Goal: Transaction & Acquisition: Purchase product/service

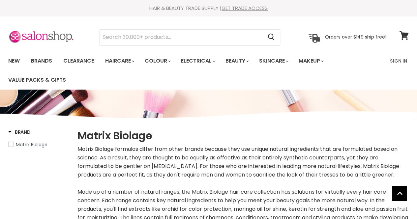
select select "manual"
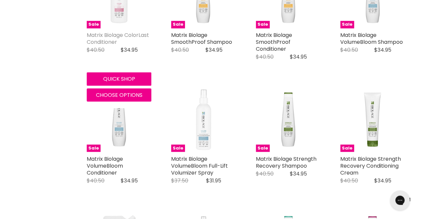
scroll to position [561, 0]
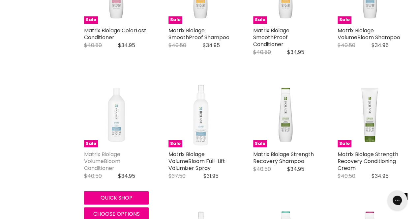
click at [105, 155] on link "Matrix Biolage VolumeBloom Conditioner" at bounding box center [102, 160] width 36 height 21
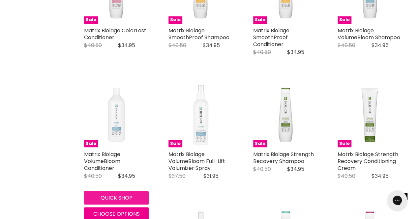
click at [119, 199] on button "Quick shop" at bounding box center [116, 197] width 65 height 13
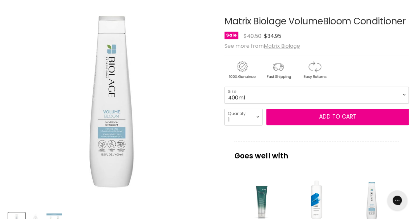
click at [257, 116] on select "1 2 3 4 5 6 7 8 9 10+" at bounding box center [244, 117] width 38 height 16
select select "2"
click at [225, 109] on select "1 2 3 4 5 6 7 8 9 10+" at bounding box center [244, 117] width 38 height 16
type input "2"
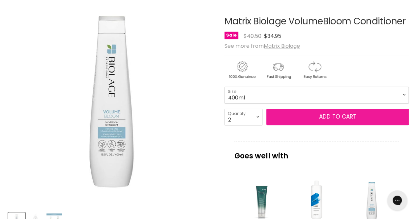
click at [335, 118] on span "Add to cart" at bounding box center [337, 117] width 37 height 8
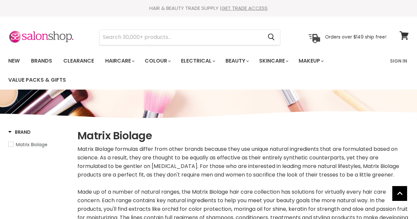
select select "manual"
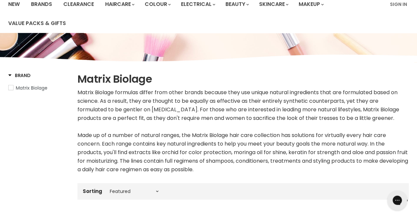
scroll to position [57, 0]
